Goal: Task Accomplishment & Management: Manage account settings

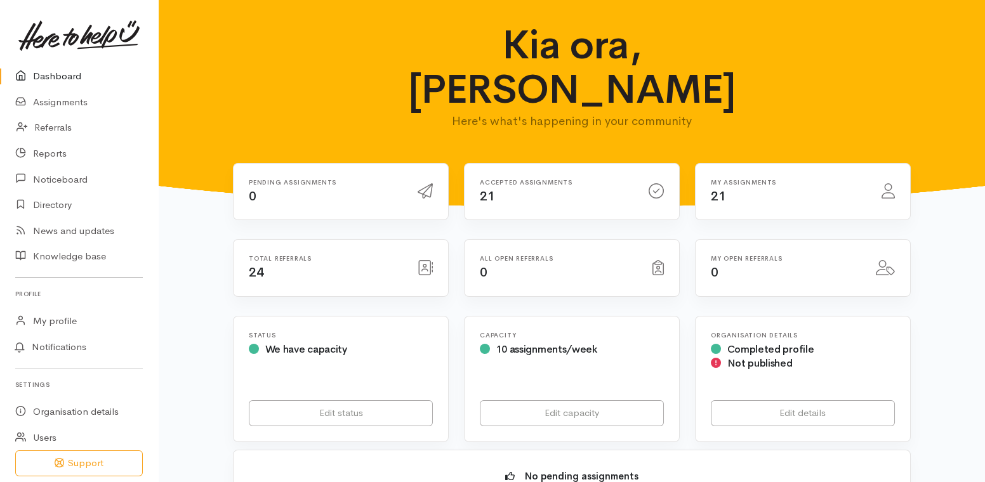
click at [62, 79] on link "Dashboard" at bounding box center [79, 76] width 158 height 26
click at [48, 73] on link "Dashboard" at bounding box center [79, 76] width 158 height 26
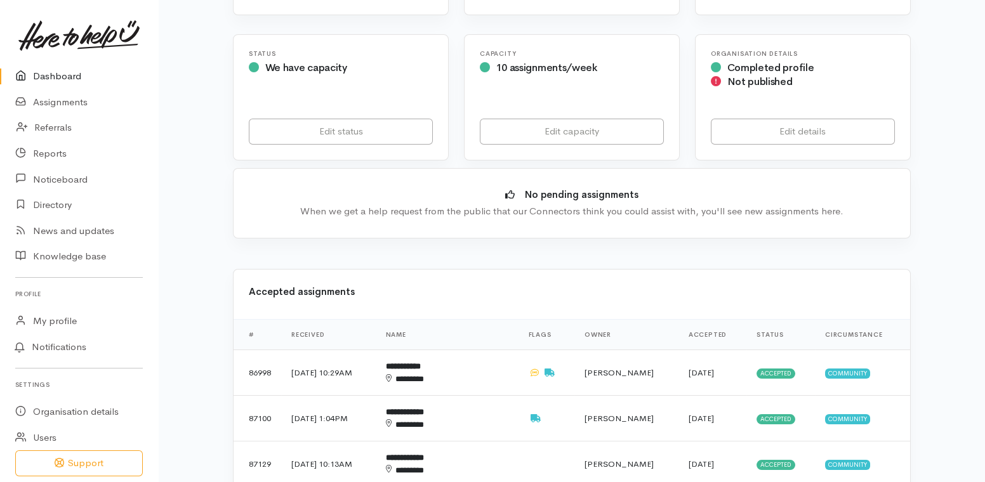
scroll to position [288, 0]
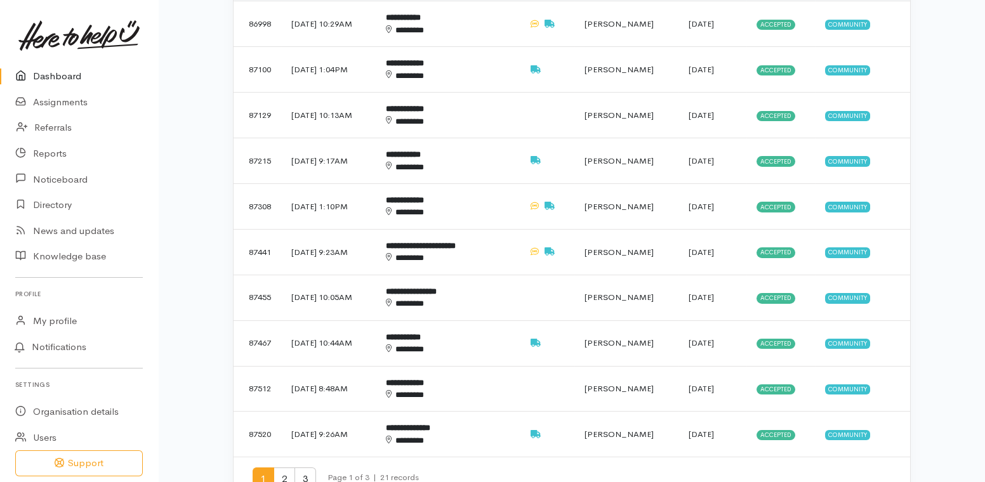
scroll to position [692, 0]
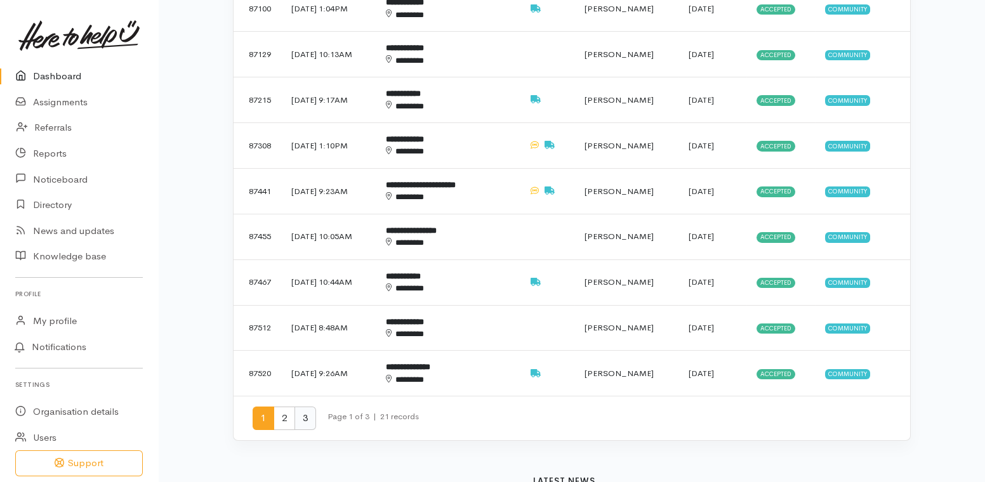
click at [302, 407] on span "3" at bounding box center [305, 418] width 22 height 23
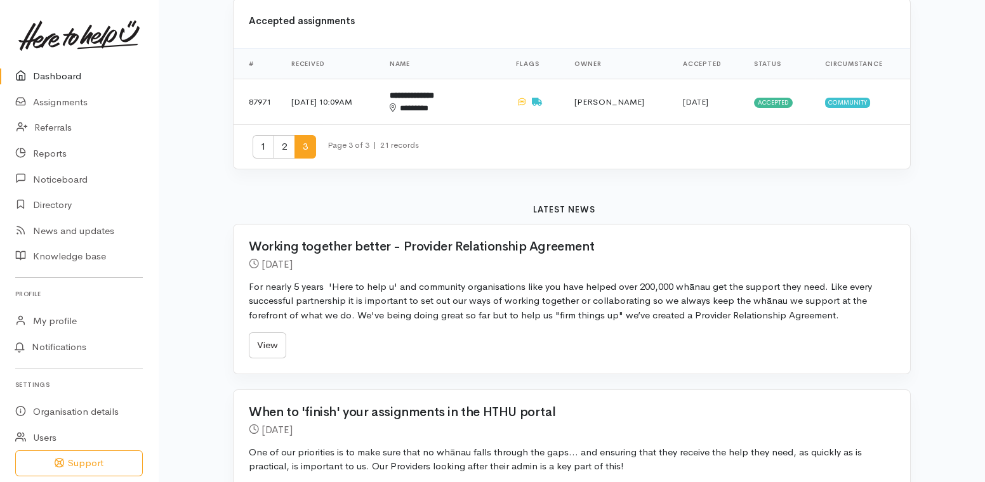
scroll to position [346, 0]
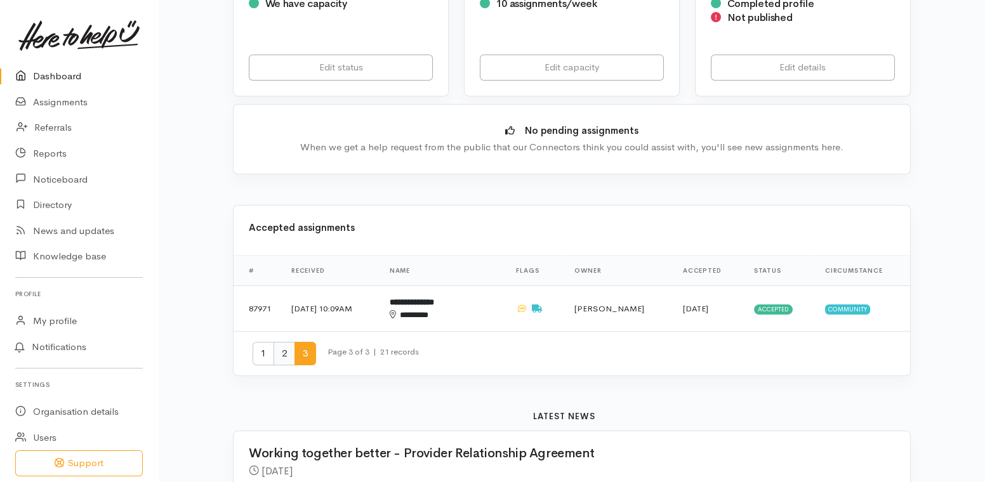
click at [286, 342] on span "2" at bounding box center [284, 353] width 22 height 23
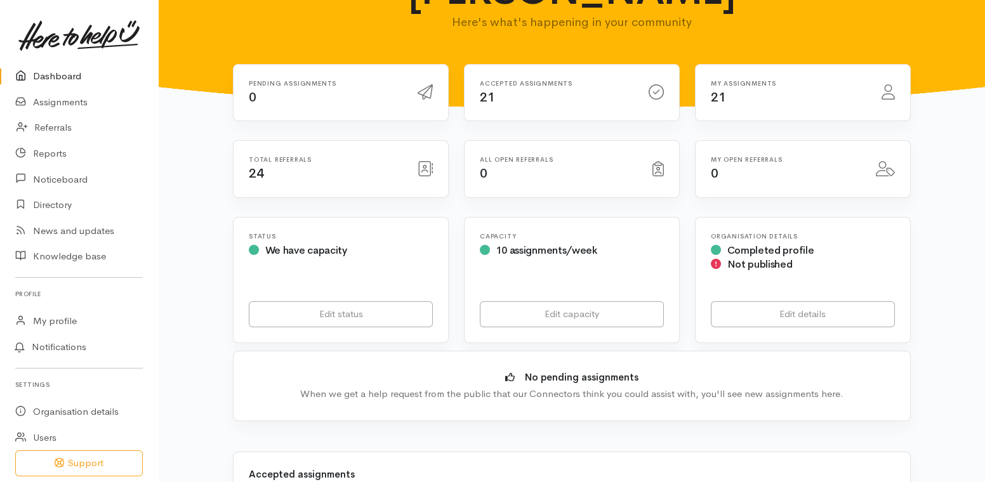
scroll to position [0, 0]
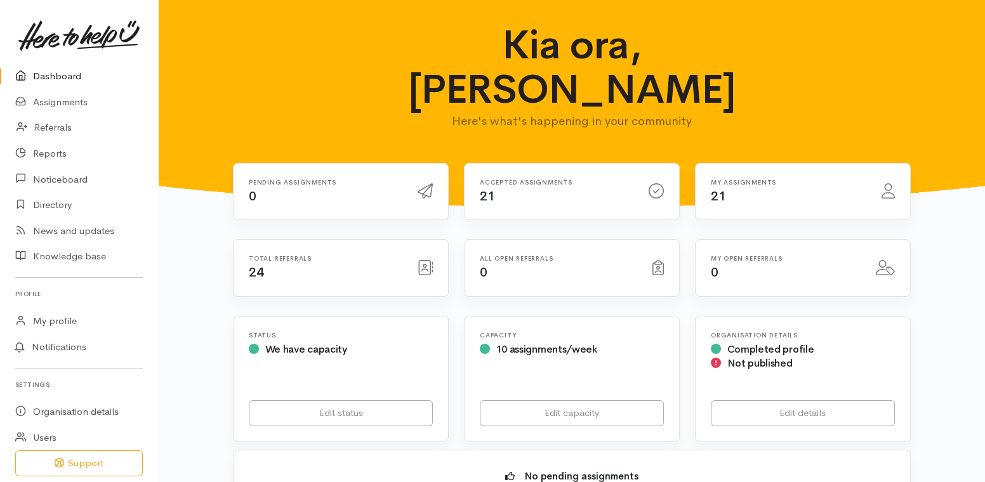
click at [62, 77] on link "Dashboard" at bounding box center [79, 76] width 158 height 26
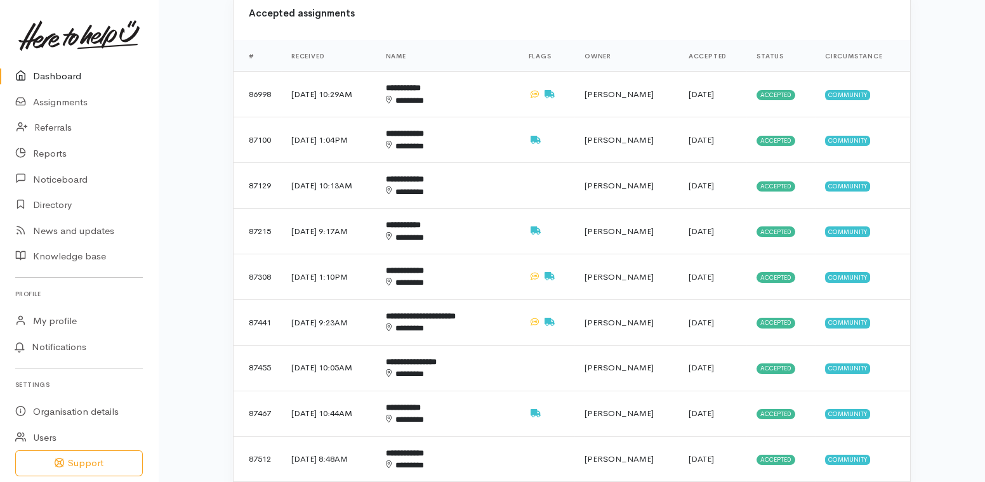
scroll to position [577, 0]
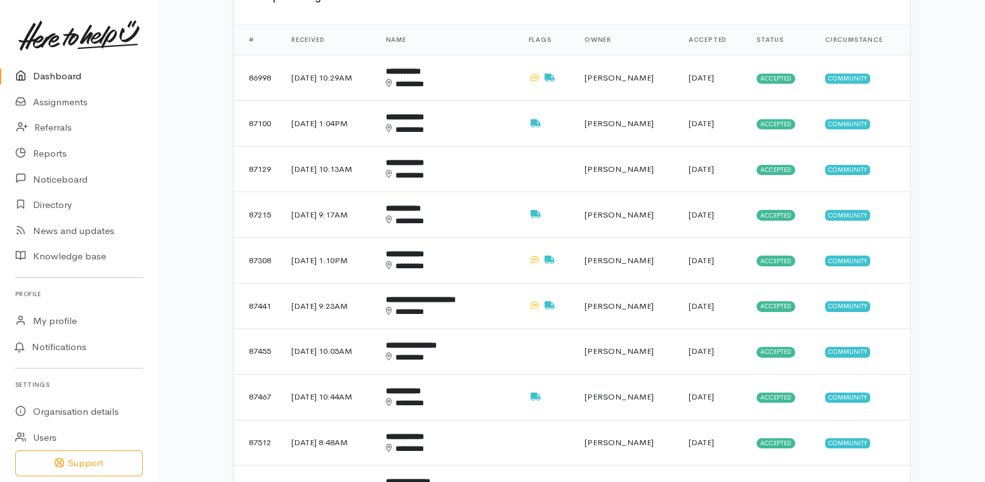
click at [195, 308] on div "Kia ora, Melissa Here's what's happening in your community Pending assignments …" at bounding box center [572, 402] width 826 height 1959
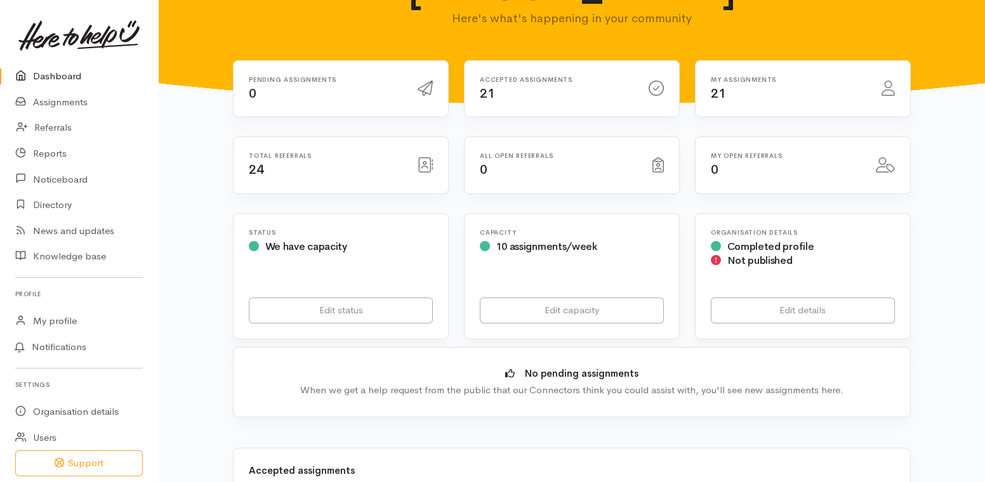
scroll to position [57, 0]
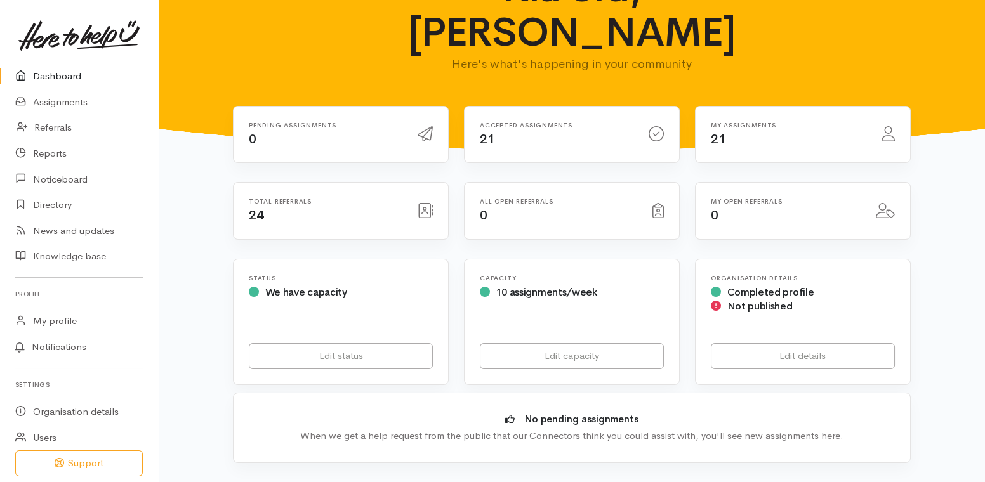
click at [56, 72] on link "Dashboard" at bounding box center [79, 76] width 158 height 26
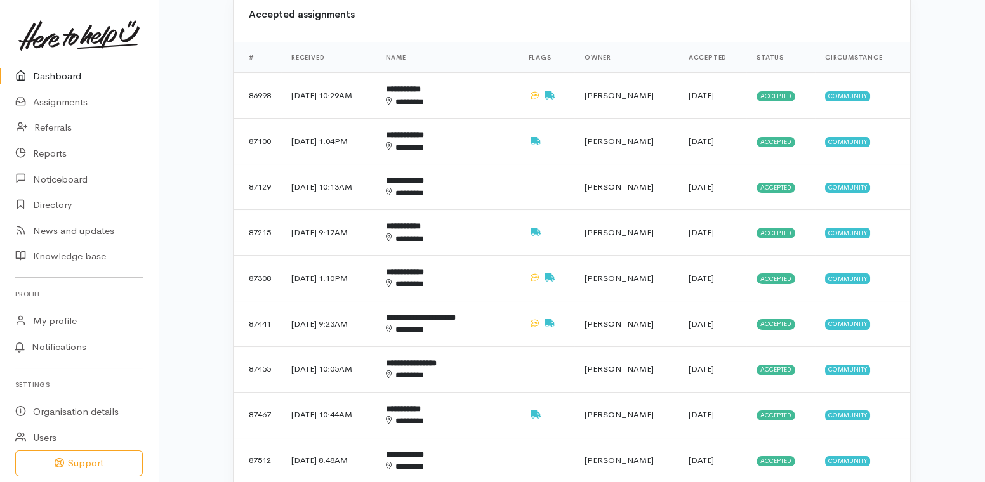
scroll to position [577, 0]
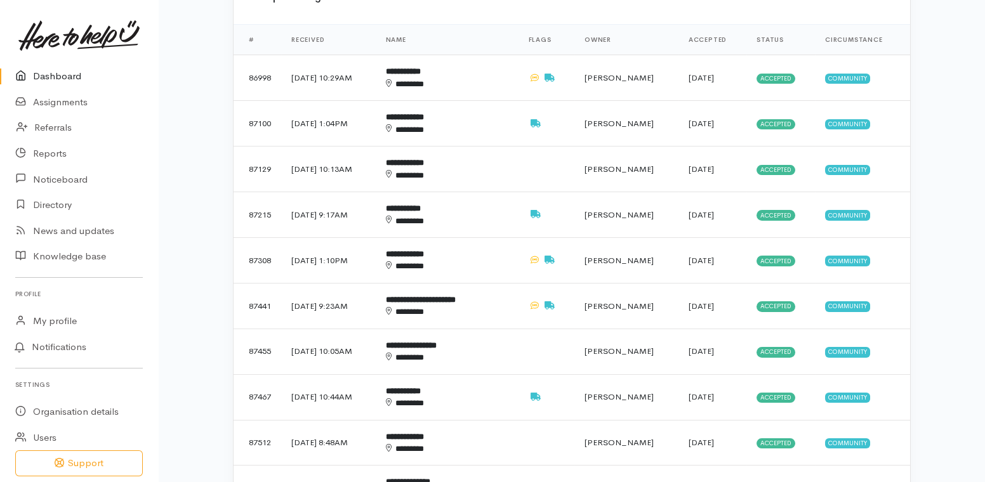
click at [183, 250] on div "Kia ora, Melissa Here's what's happening in your community Pending assignments …" at bounding box center [572, 402] width 826 height 1959
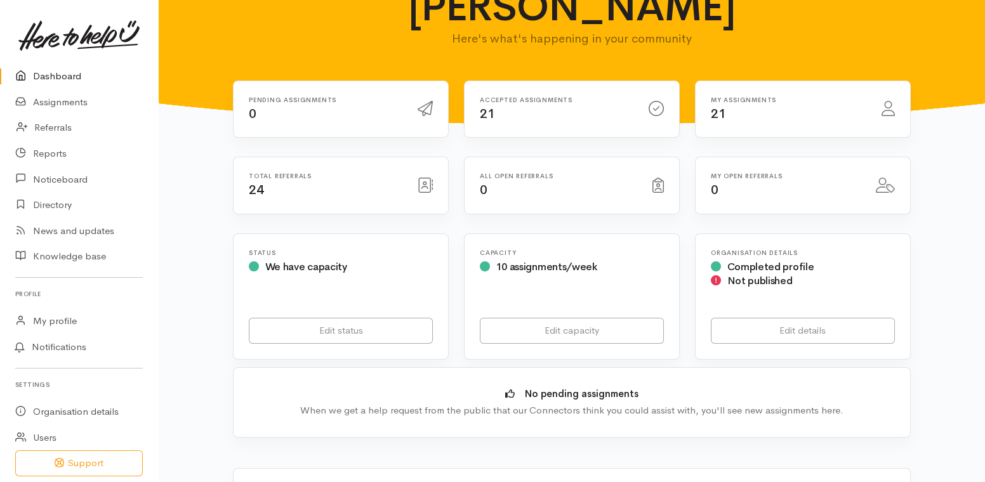
scroll to position [0, 0]
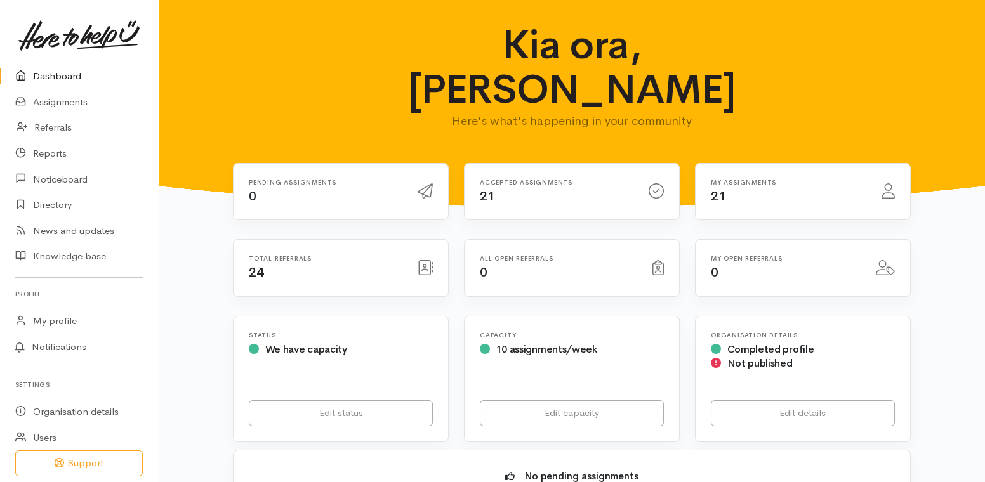
click at [72, 70] on link "Dashboard" at bounding box center [79, 76] width 158 height 26
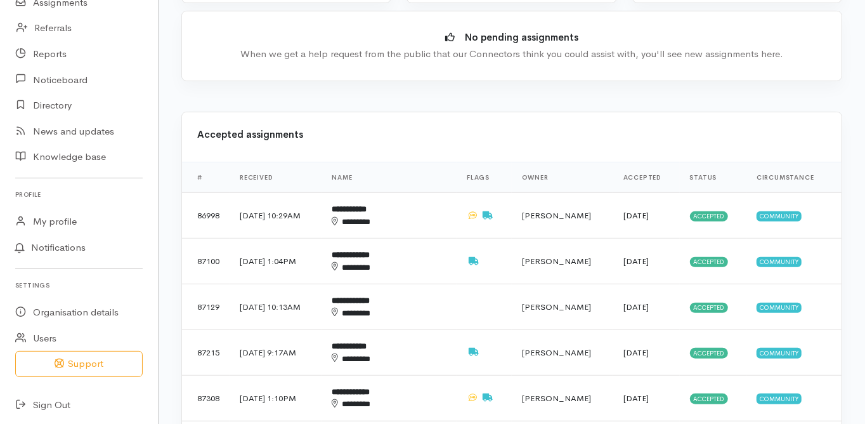
scroll to position [457, 0]
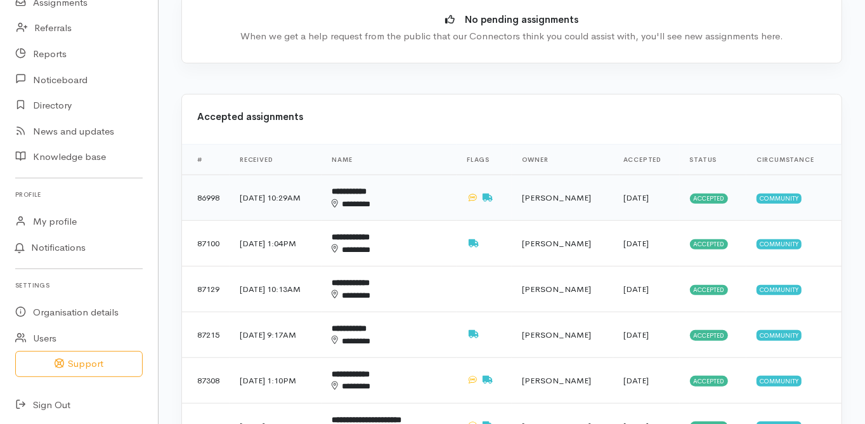
click at [367, 187] on b "**********" at bounding box center [349, 191] width 35 height 8
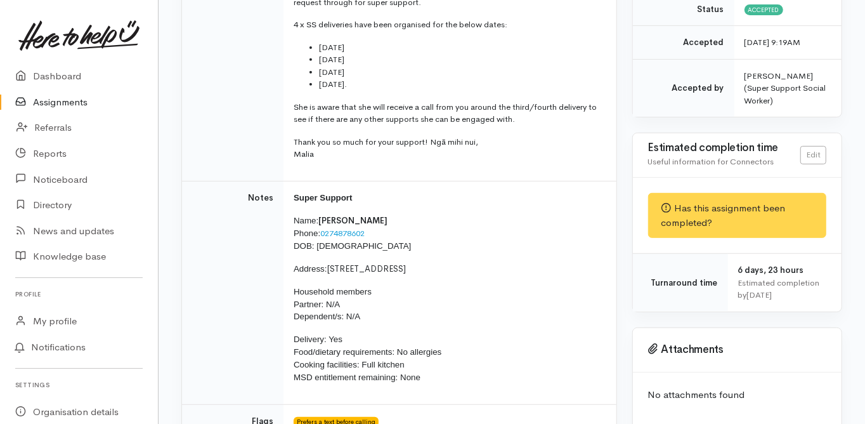
scroll to position [305, 0]
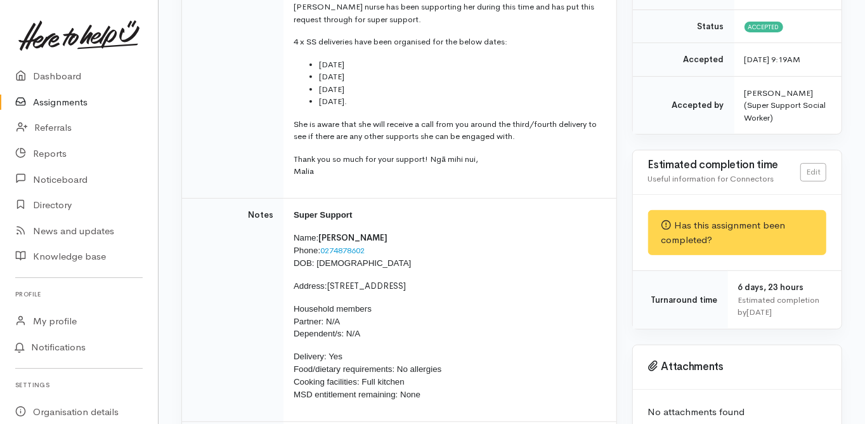
click at [204, 204] on td "Notes" at bounding box center [233, 310] width 102 height 224
drag, startPoint x: 284, startPoint y: 270, endPoint x: 308, endPoint y: 270, distance: 24.7
click at [284, 270] on td "Super Support Name: Rini Tapuke Phone: 0274878602 DOB: 18/02/1960 Address: 201/…" at bounding box center [450, 310] width 333 height 224
drag, startPoint x: 330, startPoint y: 257, endPoint x: 419, endPoint y: 260, distance: 88.9
click at [407, 280] on span "[STREET_ADDRESS]" at bounding box center [366, 285] width 79 height 11
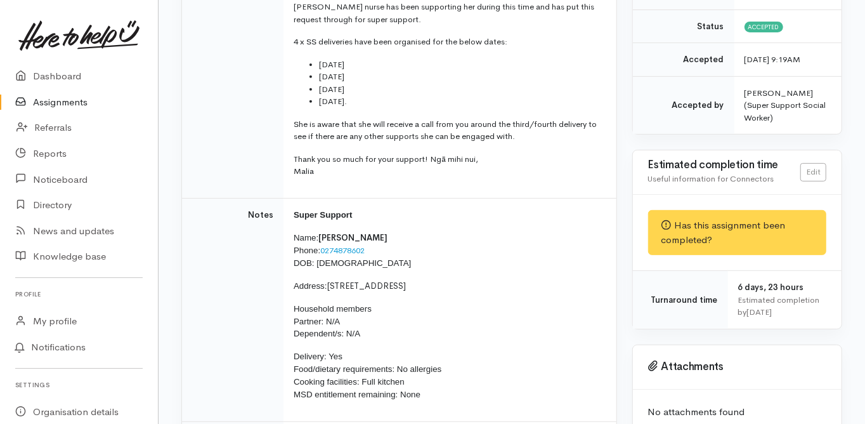
copy span "201/6C Te Paeroa Road"
click at [182, 205] on td "Notes" at bounding box center [233, 310] width 102 height 224
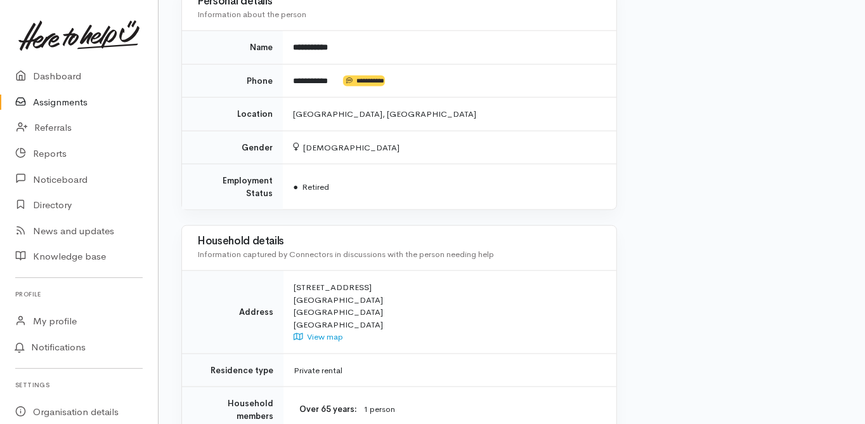
scroll to position [1110, 0]
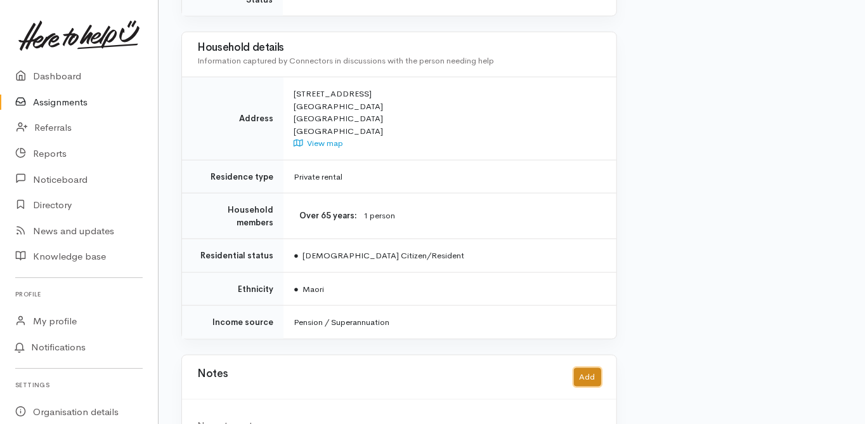
click at [586, 368] on button "Add" at bounding box center [587, 377] width 27 height 18
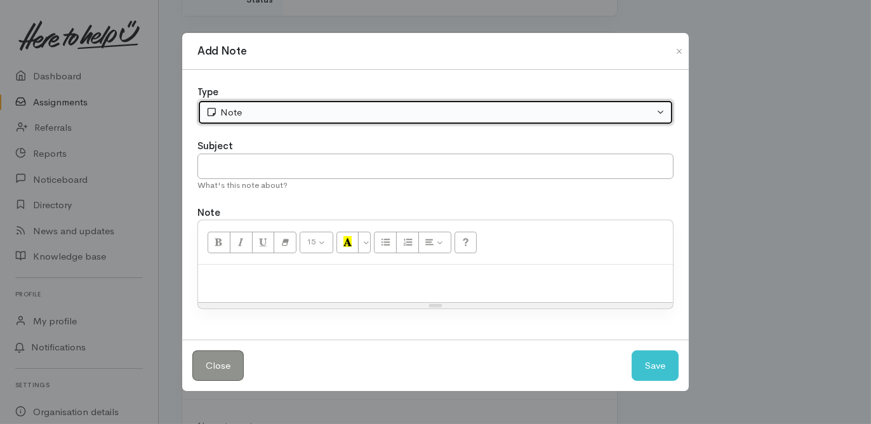
click at [242, 119] on div "Note" at bounding box center [430, 112] width 448 height 15
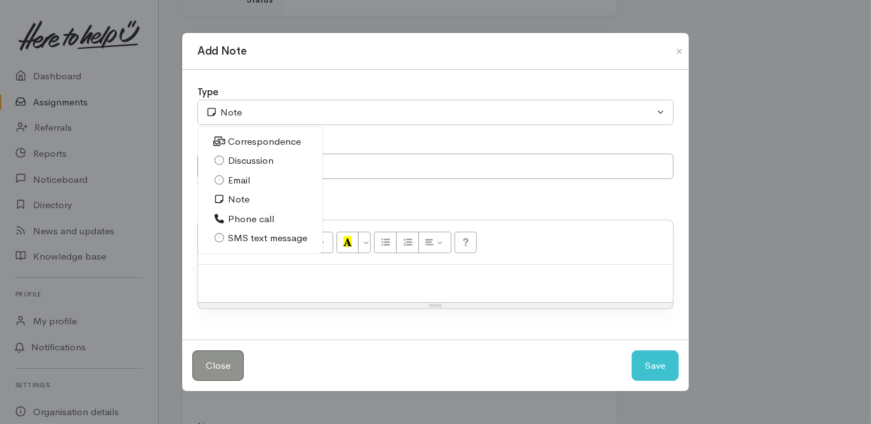
click at [254, 218] on span "Phone call" at bounding box center [251, 219] width 46 height 15
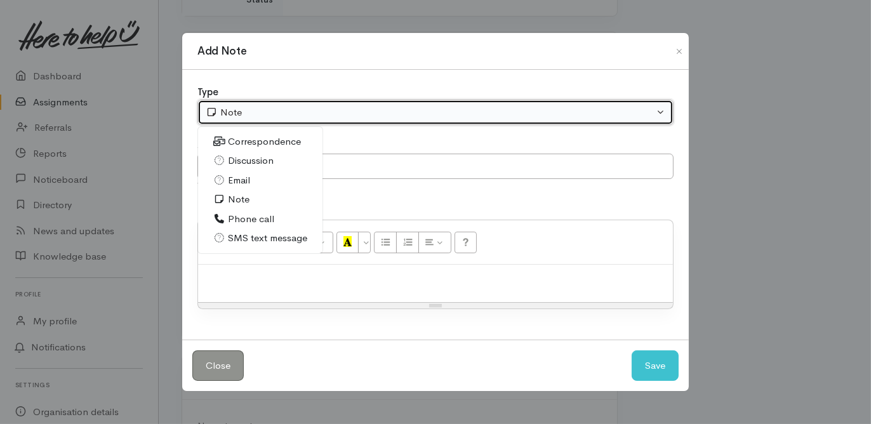
select select "3"
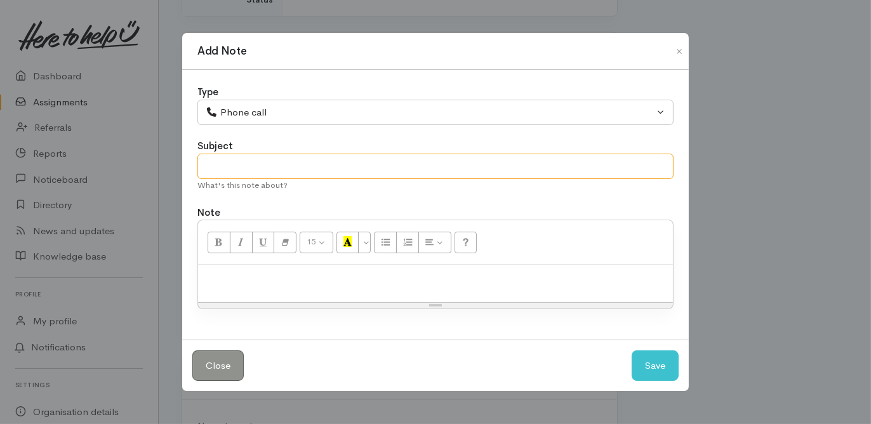
click at [226, 164] on input "text" at bounding box center [435, 167] width 476 height 26
type input "Org appt"
click at [234, 266] on div at bounding box center [435, 283] width 475 height 37
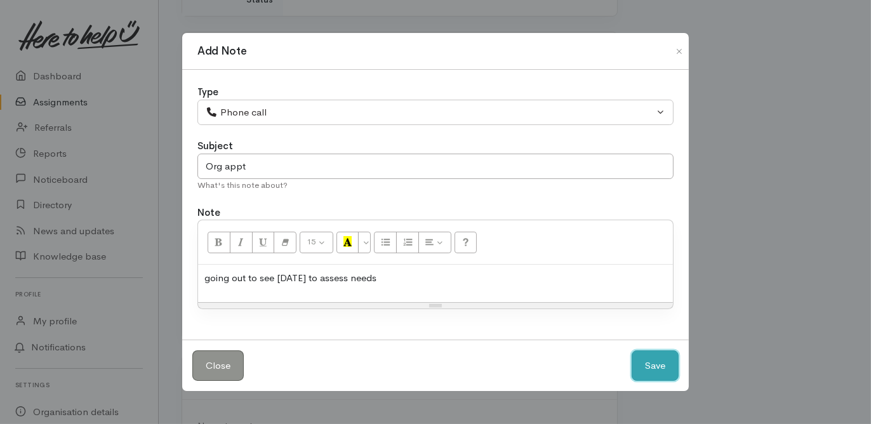
click at [647, 358] on button "Save" at bounding box center [654, 365] width 47 height 31
select select "1"
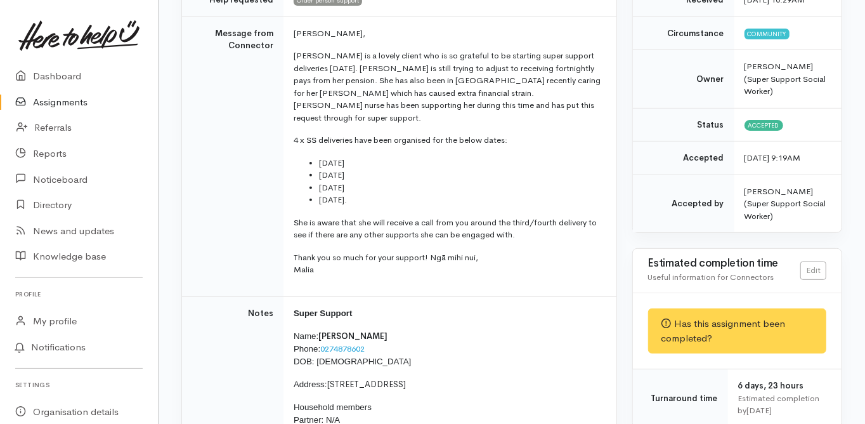
scroll to position [0, 0]
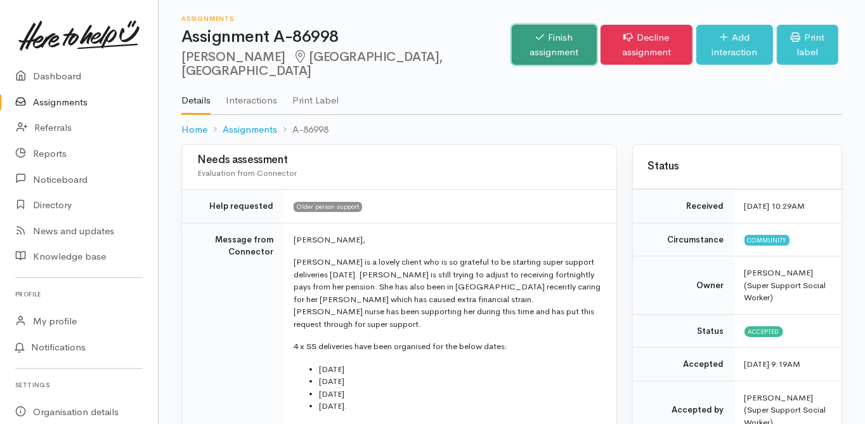
click at [512, 36] on link "Finish assignment" at bounding box center [554, 45] width 85 height 40
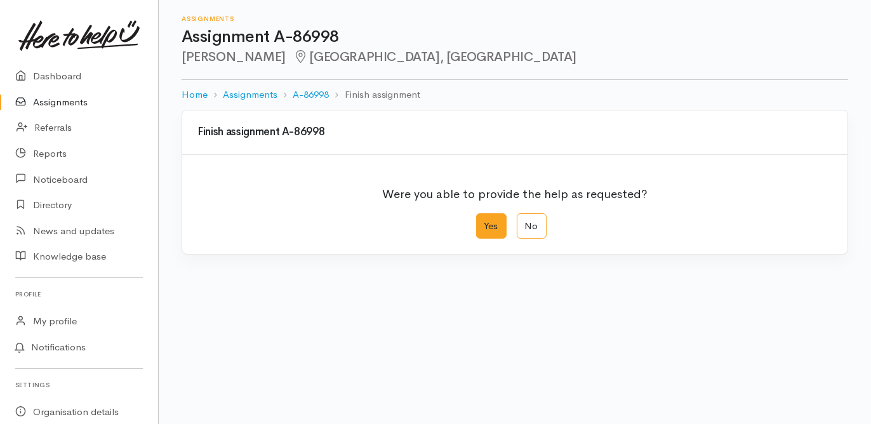
click at [485, 232] on label "Yes" at bounding box center [491, 226] width 30 height 26
click at [484, 221] on input "Yes" at bounding box center [480, 217] width 8 height 8
radio input "true"
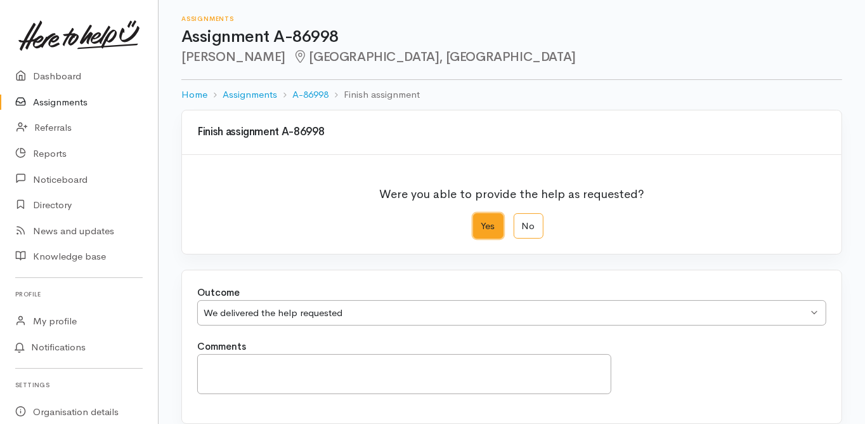
click at [301, 314] on div "We delivered the help requested" at bounding box center [506, 313] width 605 height 15
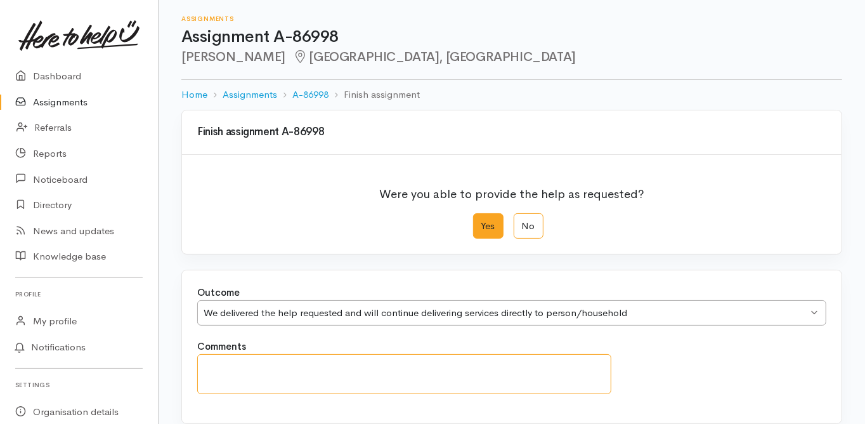
click at [247, 366] on textarea "Comments" at bounding box center [404, 374] width 414 height 40
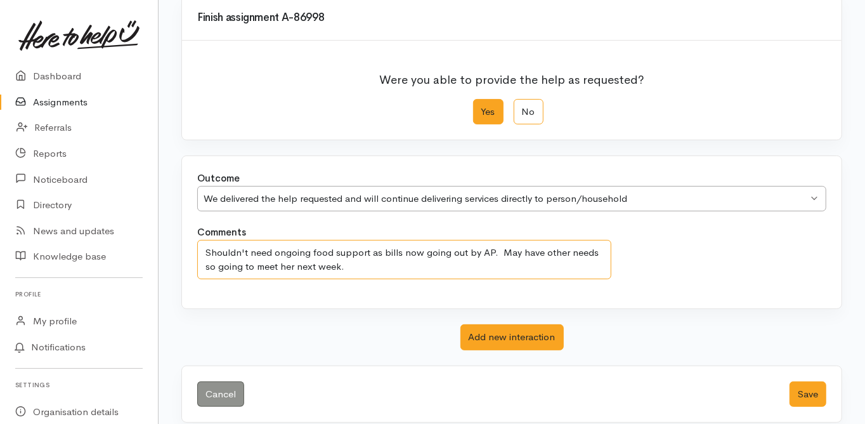
scroll to position [125, 0]
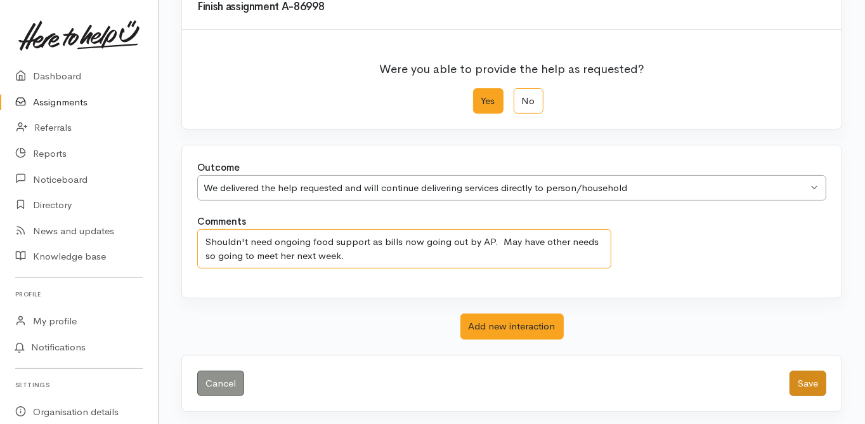
type textarea "Shouldn't need ongoing food support as bills now going out by AP. May have othe…"
click at [806, 381] on button "Save" at bounding box center [808, 384] width 37 height 26
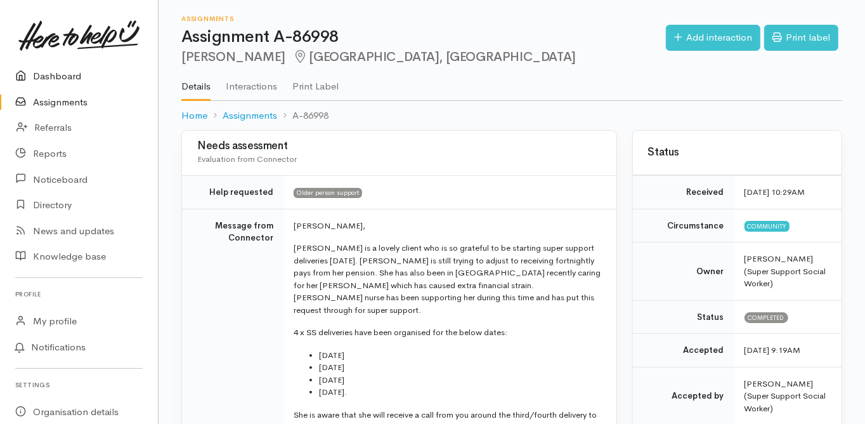
click at [74, 77] on link "Dashboard" at bounding box center [79, 76] width 158 height 26
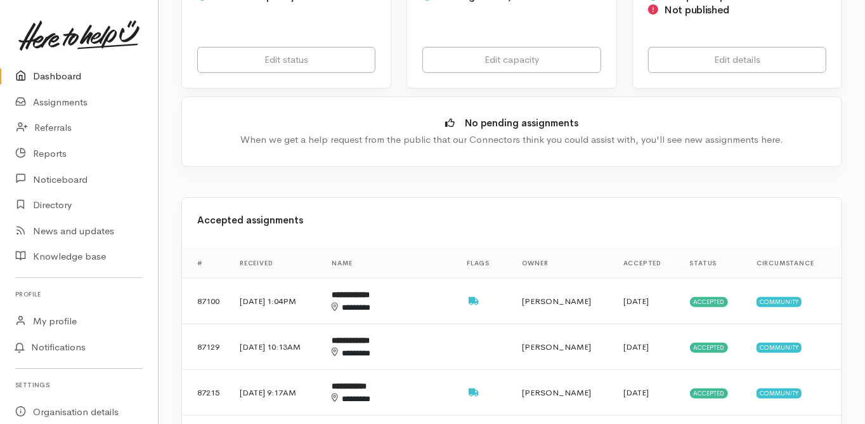
scroll to position [355, 0]
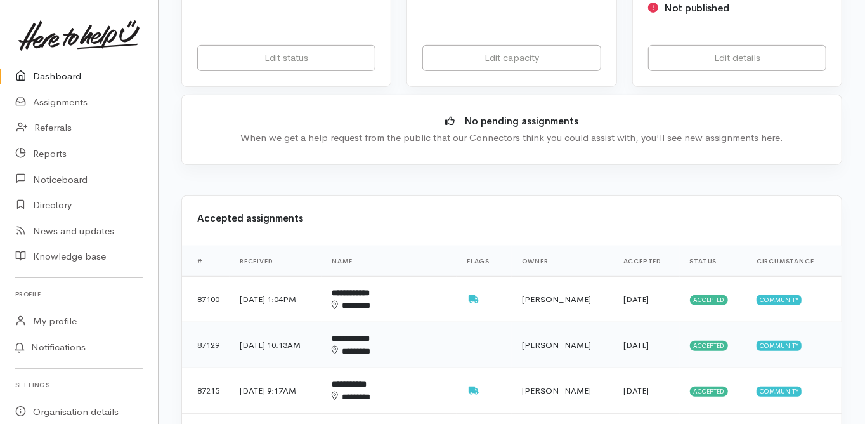
click at [370, 334] on b "**********" at bounding box center [351, 338] width 38 height 8
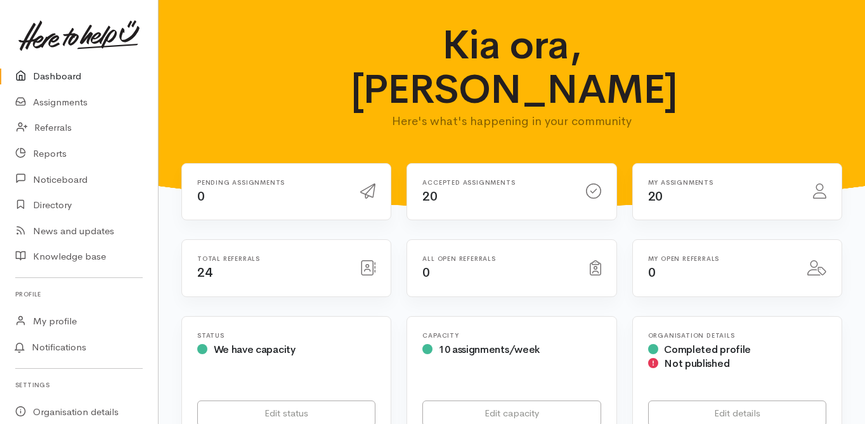
scroll to position [355, 0]
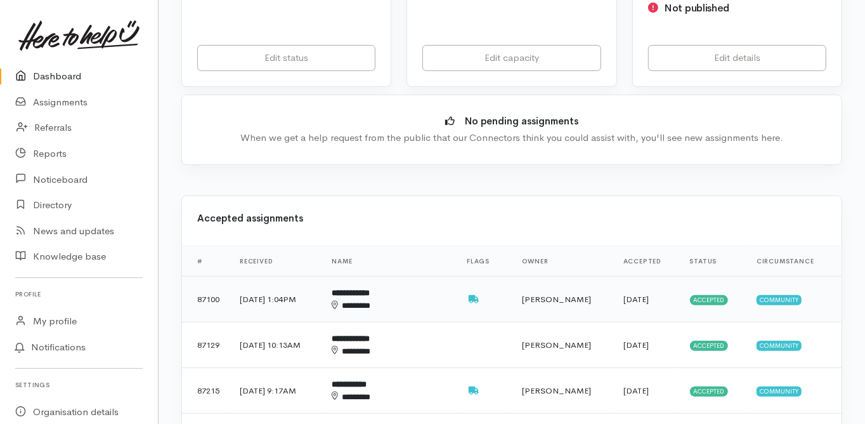
click at [391, 299] on div "********" at bounding box center [381, 305] width 99 height 12
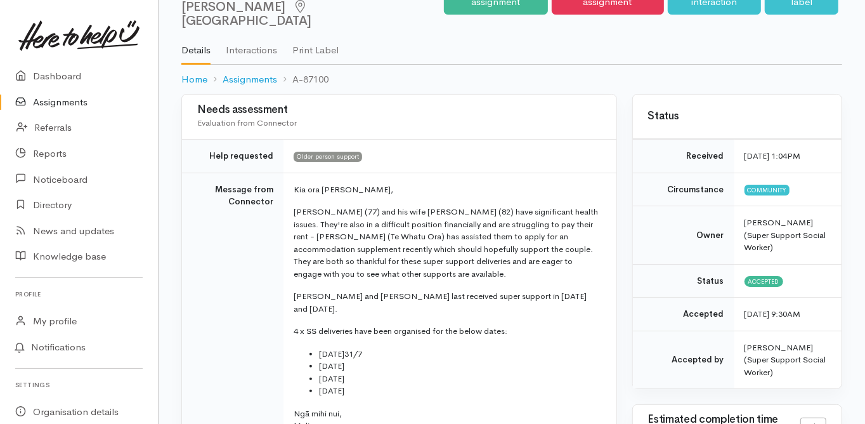
scroll to position [51, 0]
click at [211, 273] on td "Message from Connector" at bounding box center [233, 312] width 102 height 280
click at [191, 284] on td "Message from Connector" at bounding box center [233, 312] width 102 height 280
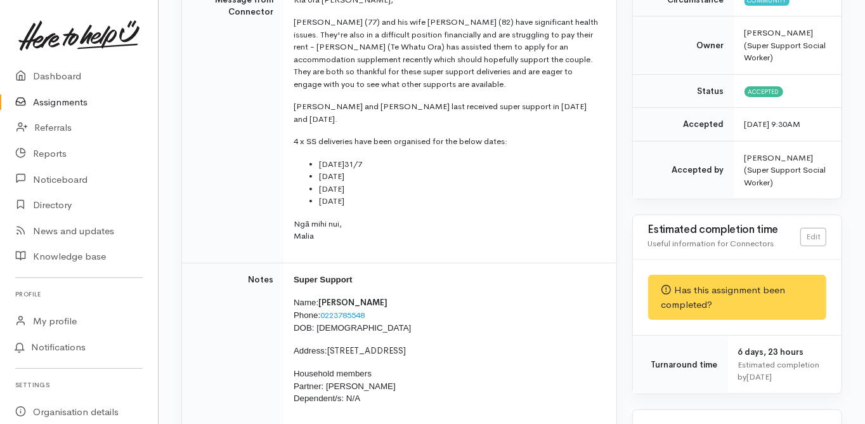
scroll to position [305, 0]
